Goal: Information Seeking & Learning: Learn about a topic

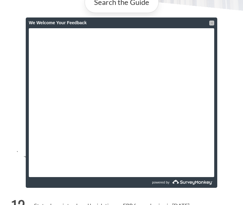
scroll to position [111, 0]
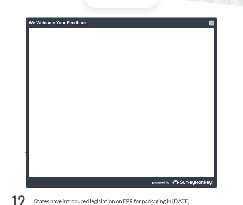
click at [212, 21] on div at bounding box center [212, 23] width 5 height 5
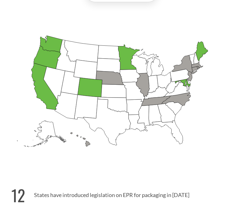
scroll to position [118, 0]
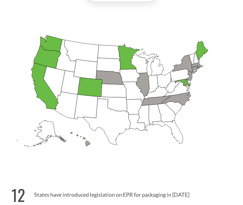
click at [50, 43] on icon "[US_STATE] Passed: 1" at bounding box center [51, 43] width 23 height 17
click at [184, 83] on icon "[US_STATE] Passed: 1" at bounding box center [182, 83] width 15 height 8
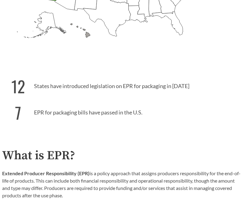
scroll to position [232, 0]
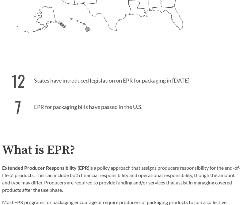
click at [122, 103] on p "7 EPR for packaging bills have passed in the U.S." at bounding box center [121, 105] width 239 height 26
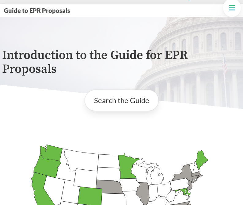
scroll to position [15, 0]
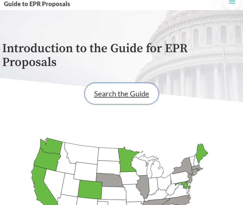
click at [128, 97] on link "Search the Guide" at bounding box center [122, 93] width 74 height 21
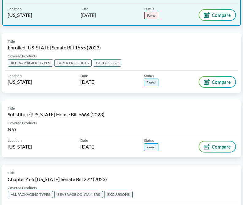
scroll to position [2502, 0]
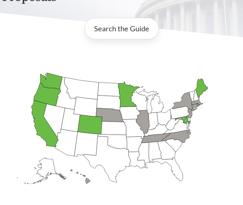
scroll to position [82, 0]
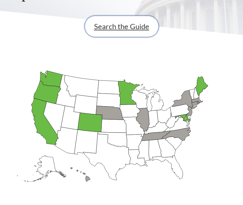
click at [105, 27] on link "Search the Guide" at bounding box center [122, 26] width 74 height 21
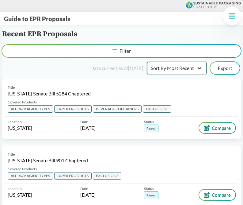
click at [173, 72] on select "Sort By Most Recent Sort By Status" at bounding box center [177, 68] width 60 height 12
select select "Sort By Status"
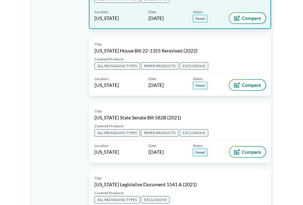
scroll to position [477, 0]
